Goal: Task Accomplishment & Management: Manage account settings

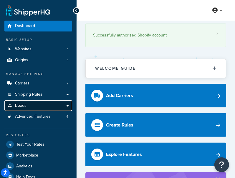
click at [27, 106] on link "Boxes" at bounding box center [38, 105] width 68 height 11
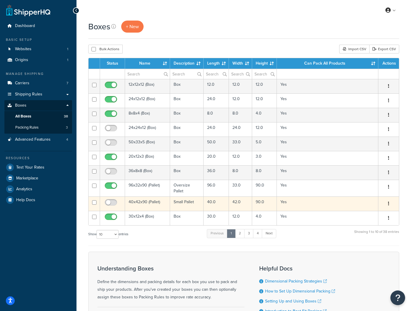
click at [94, 178] on input "checkbox" at bounding box center [94, 203] width 4 height 4
checkbox input "true"
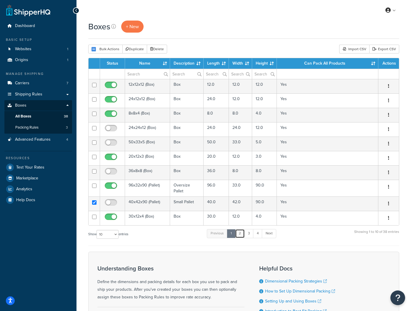
click at [234, 178] on link "2" at bounding box center [240, 233] width 10 height 9
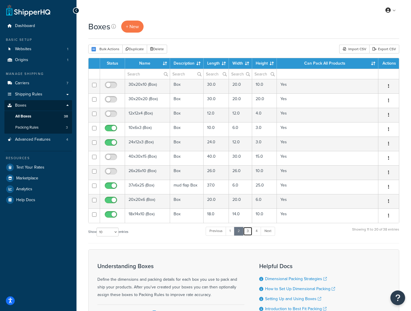
click at [234, 178] on link "3" at bounding box center [247, 231] width 9 height 9
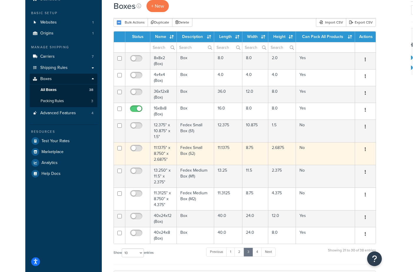
scroll to position [32, 0]
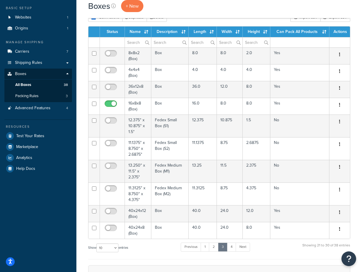
click at [234, 178] on div "Boxes + New Bulk Actions Duplicate [GEOGRAPHIC_DATA] Import CSV Export CSV Cont…" at bounding box center [219, 214] width 286 height 450
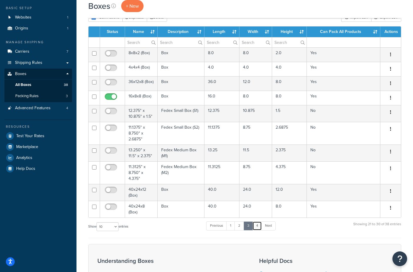
click at [234, 178] on link "4" at bounding box center [256, 225] width 9 height 9
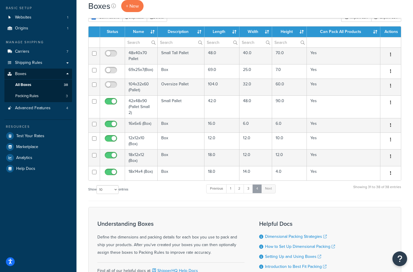
scroll to position [32, 0]
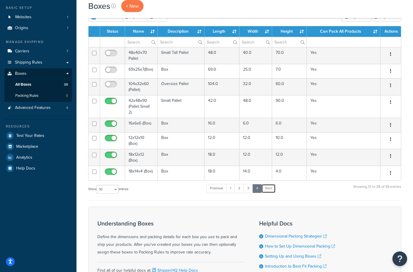
click at [234, 178] on link "Next" at bounding box center [268, 188] width 14 height 9
click at [234, 178] on link "3" at bounding box center [248, 188] width 9 height 9
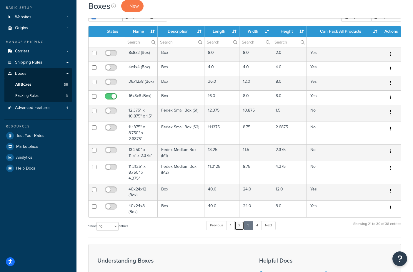
click at [234, 178] on link "2" at bounding box center [239, 225] width 10 height 9
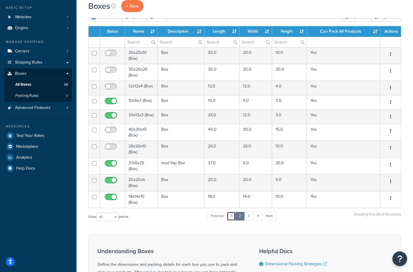
click at [233, 178] on link "1" at bounding box center [231, 215] width 9 height 9
